Goal: Navigation & Orientation: Find specific page/section

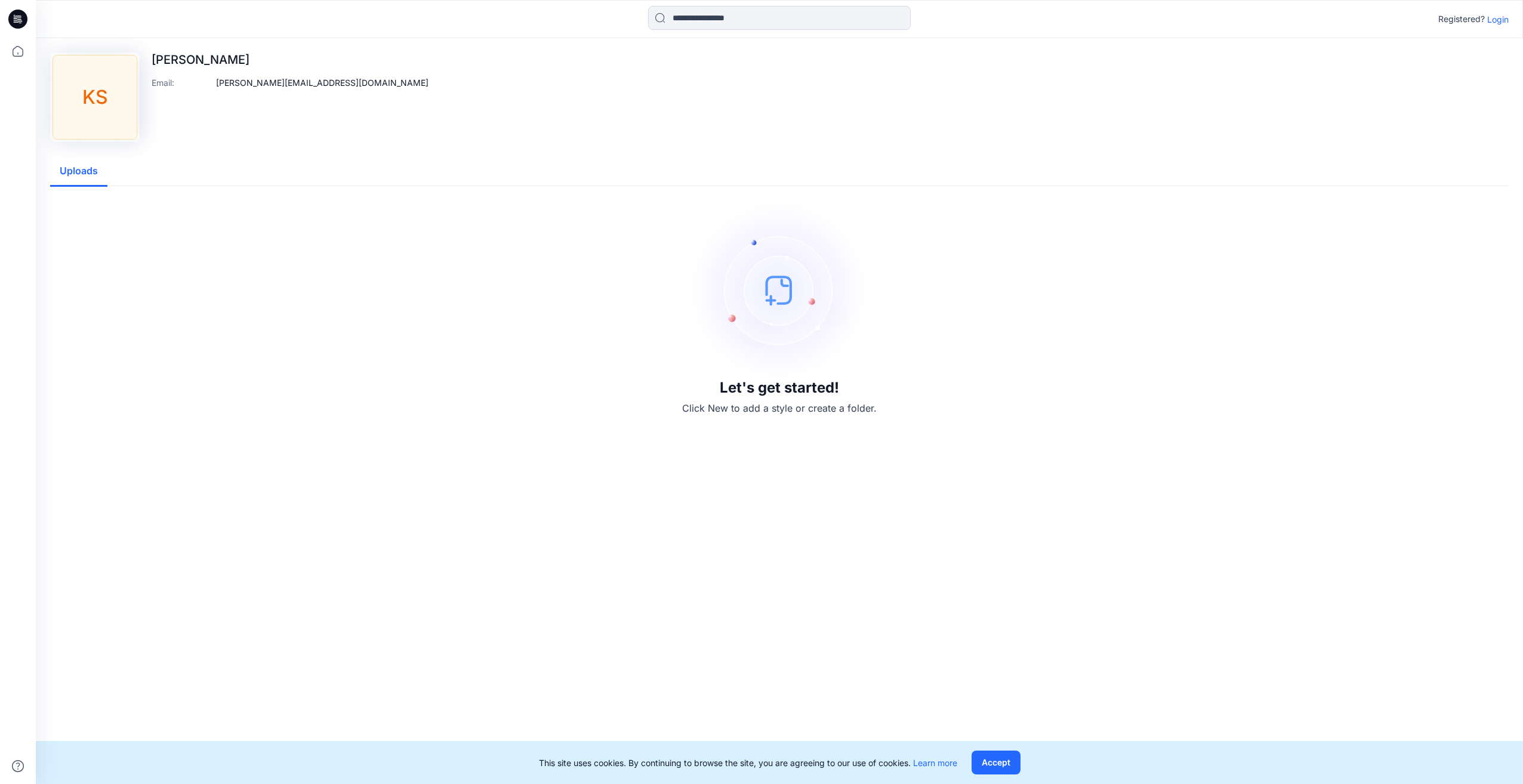
click at [88, 94] on div "KS" at bounding box center [95, 96] width 85 height 84
click at [997, 761] on button "Accept" at bounding box center [996, 762] width 49 height 24
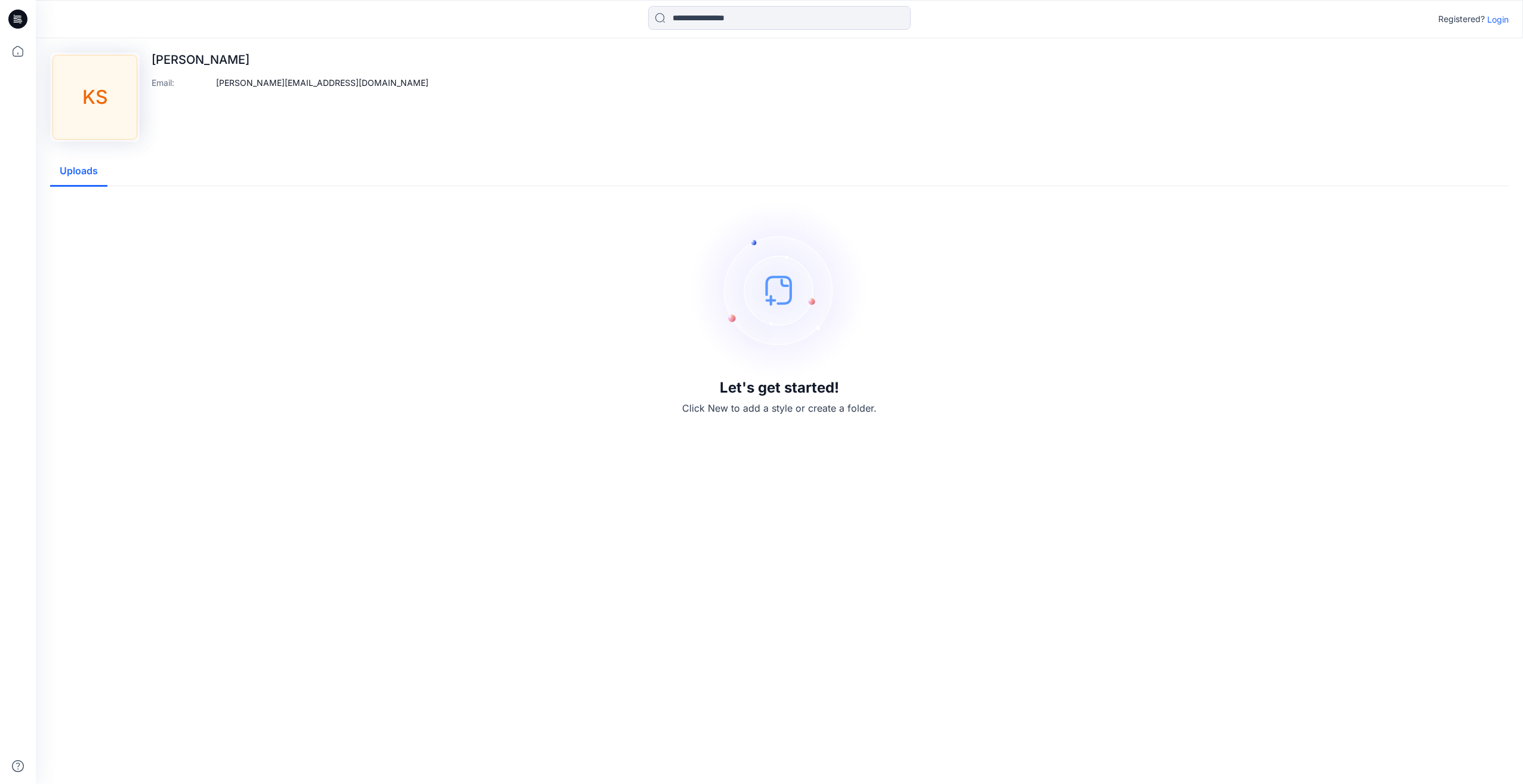
click at [104, 94] on div "KS" at bounding box center [95, 96] width 85 height 84
click at [80, 178] on button "Uploads" at bounding box center [78, 171] width 57 height 30
click at [16, 50] on icon at bounding box center [17, 51] width 26 height 26
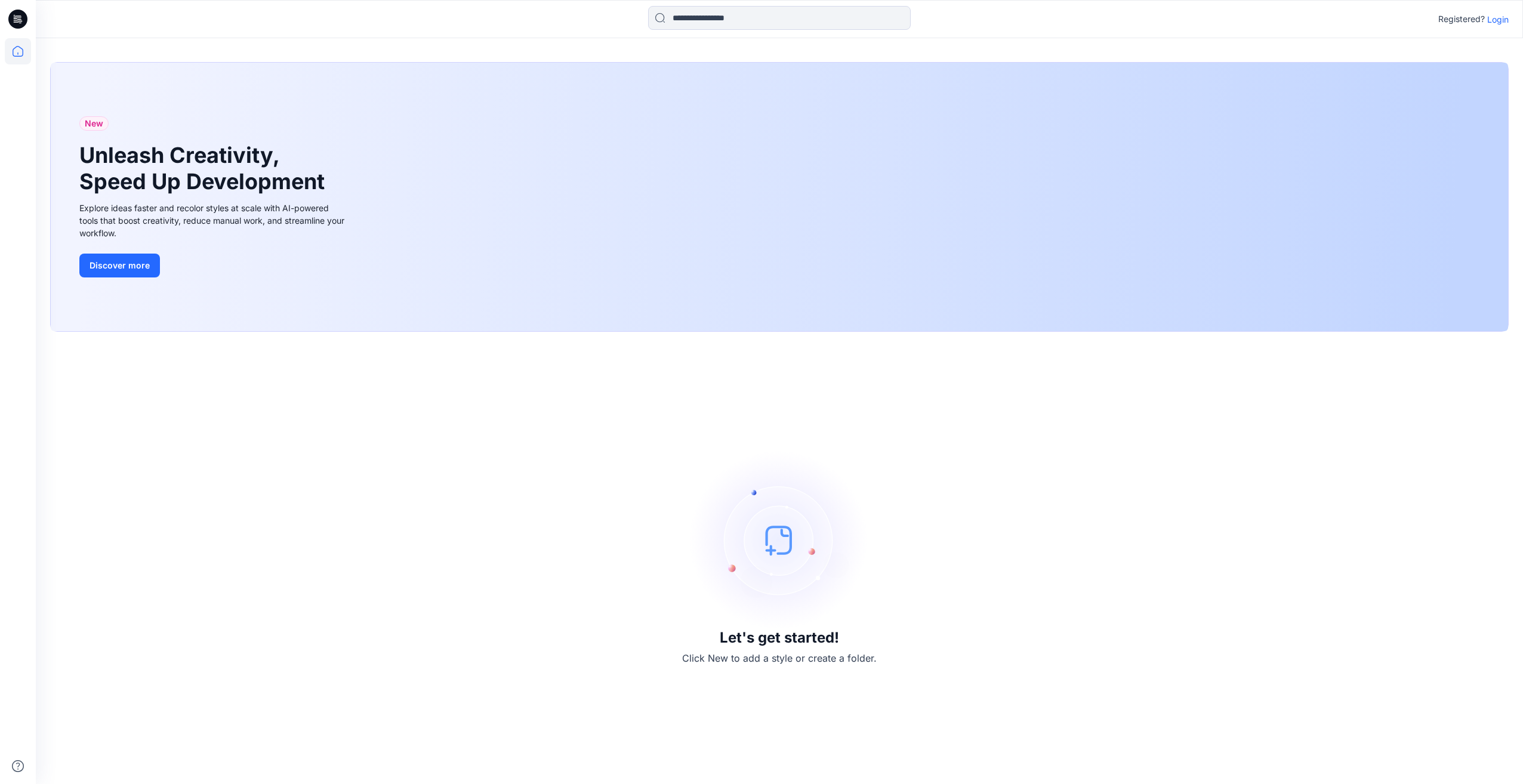
click at [15, 15] on icon at bounding box center [15, 15] width 2 height 1
click at [16, 19] on icon at bounding box center [17, 19] width 19 height 19
